Goal: Task Accomplishment & Management: Use online tool/utility

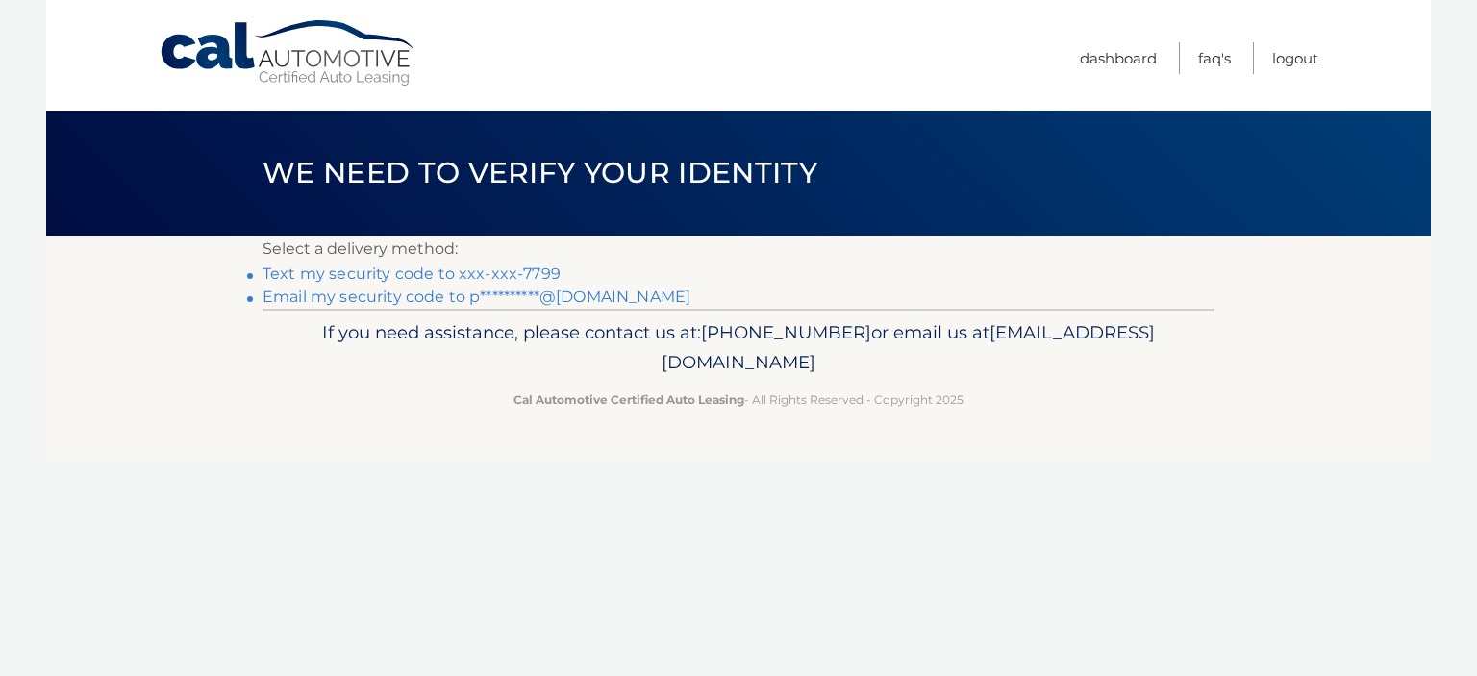
click at [365, 268] on link "Text my security code to xxx-xxx-7799" at bounding box center [411, 273] width 298 height 18
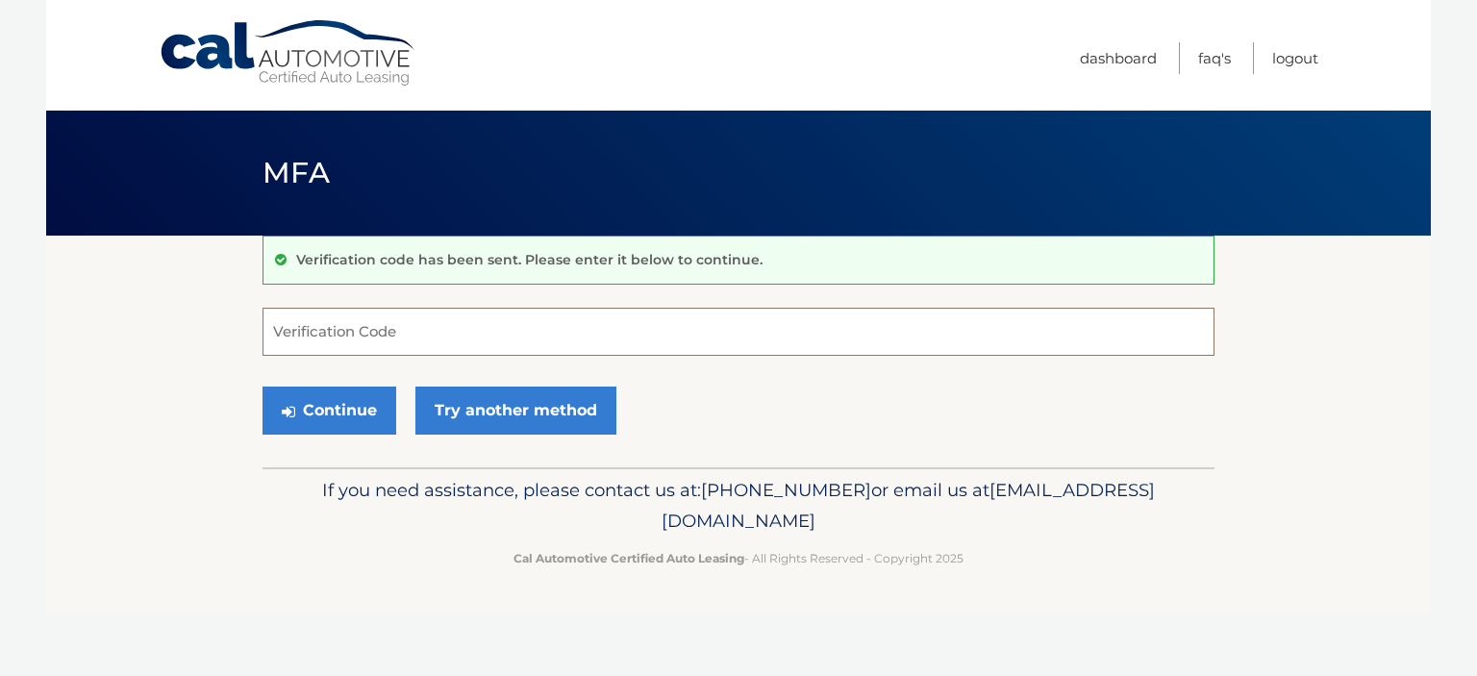
click at [330, 326] on input "Verification Code" at bounding box center [738, 332] width 952 height 48
type input "192383"
click at [346, 411] on button "Continue" at bounding box center [329, 410] width 134 height 48
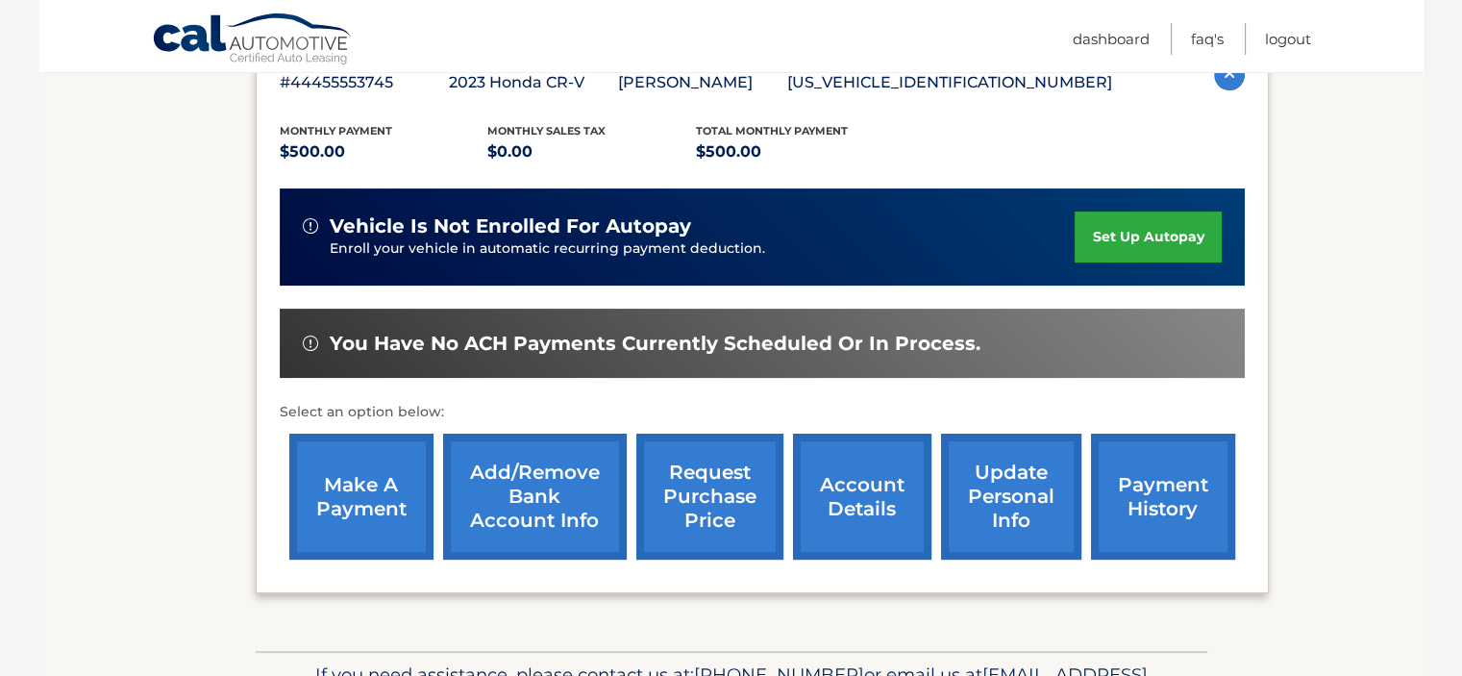
scroll to position [486, 0]
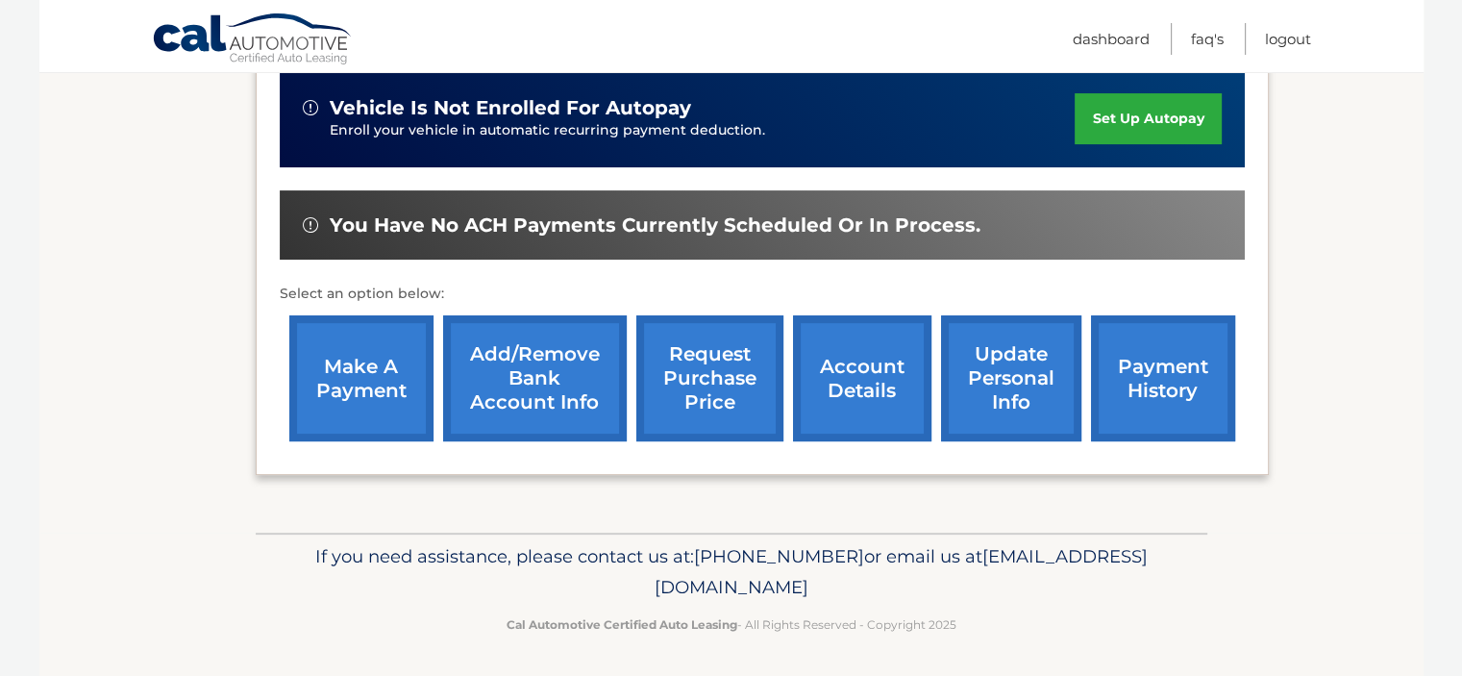
click at [355, 375] on link "make a payment" at bounding box center [361, 378] width 144 height 126
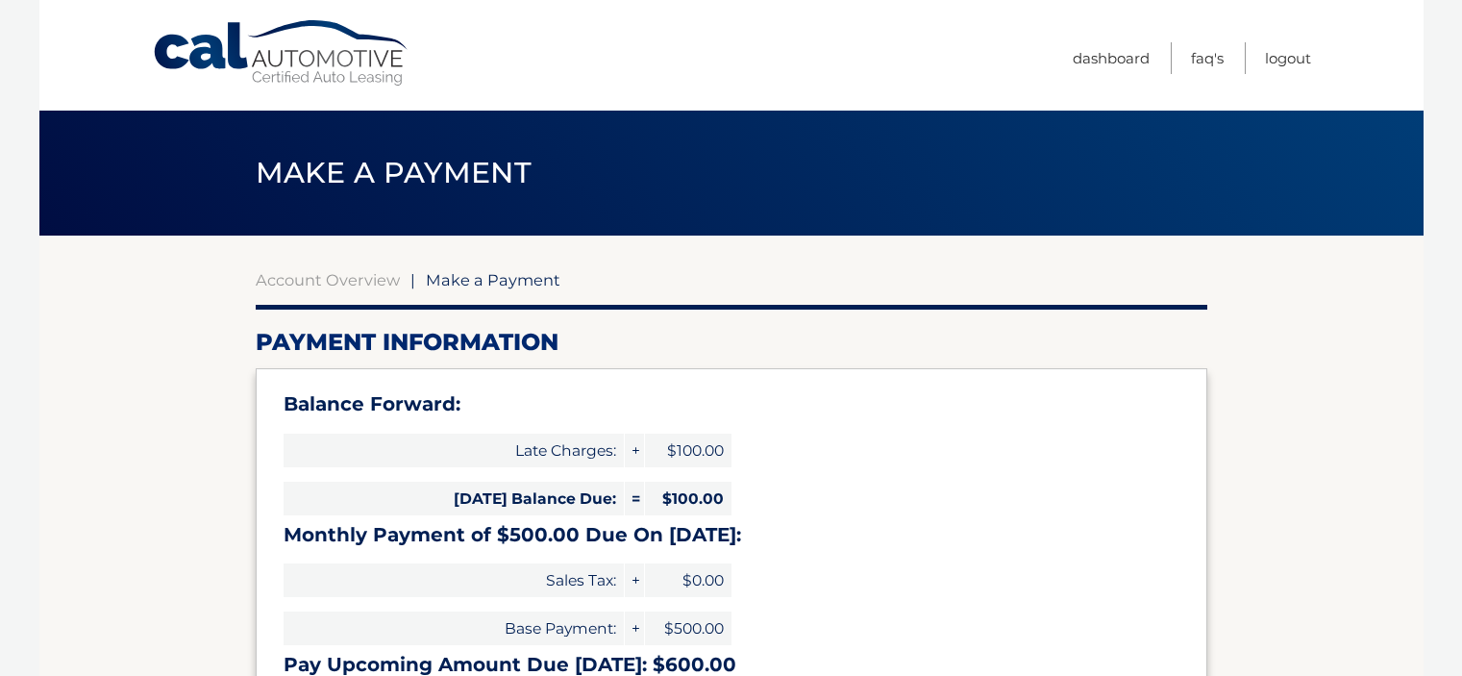
select select "NmVlYzUxMGItNjIxYi00NDMzLTljZjgtOGNmZDU3Zjg0OTQy"
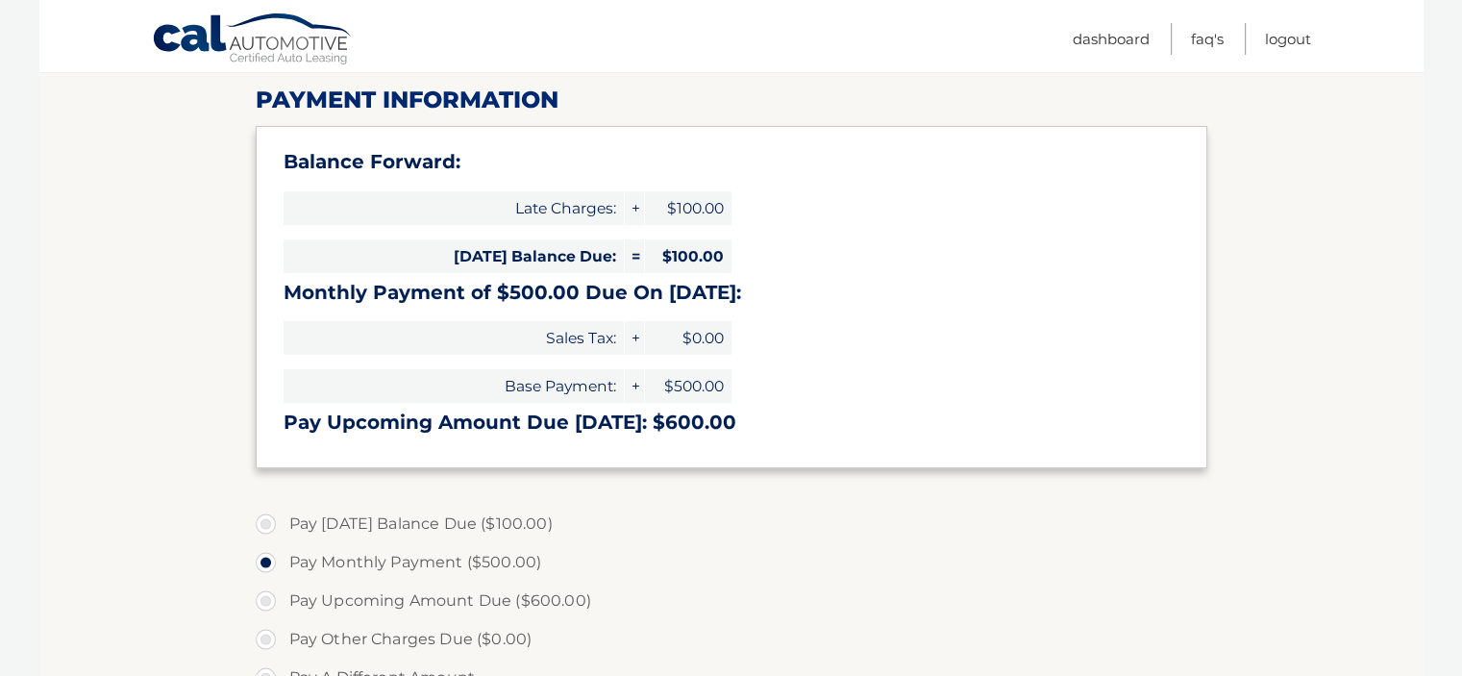
scroll to position [243, 0]
